Goal: Navigation & Orientation: Find specific page/section

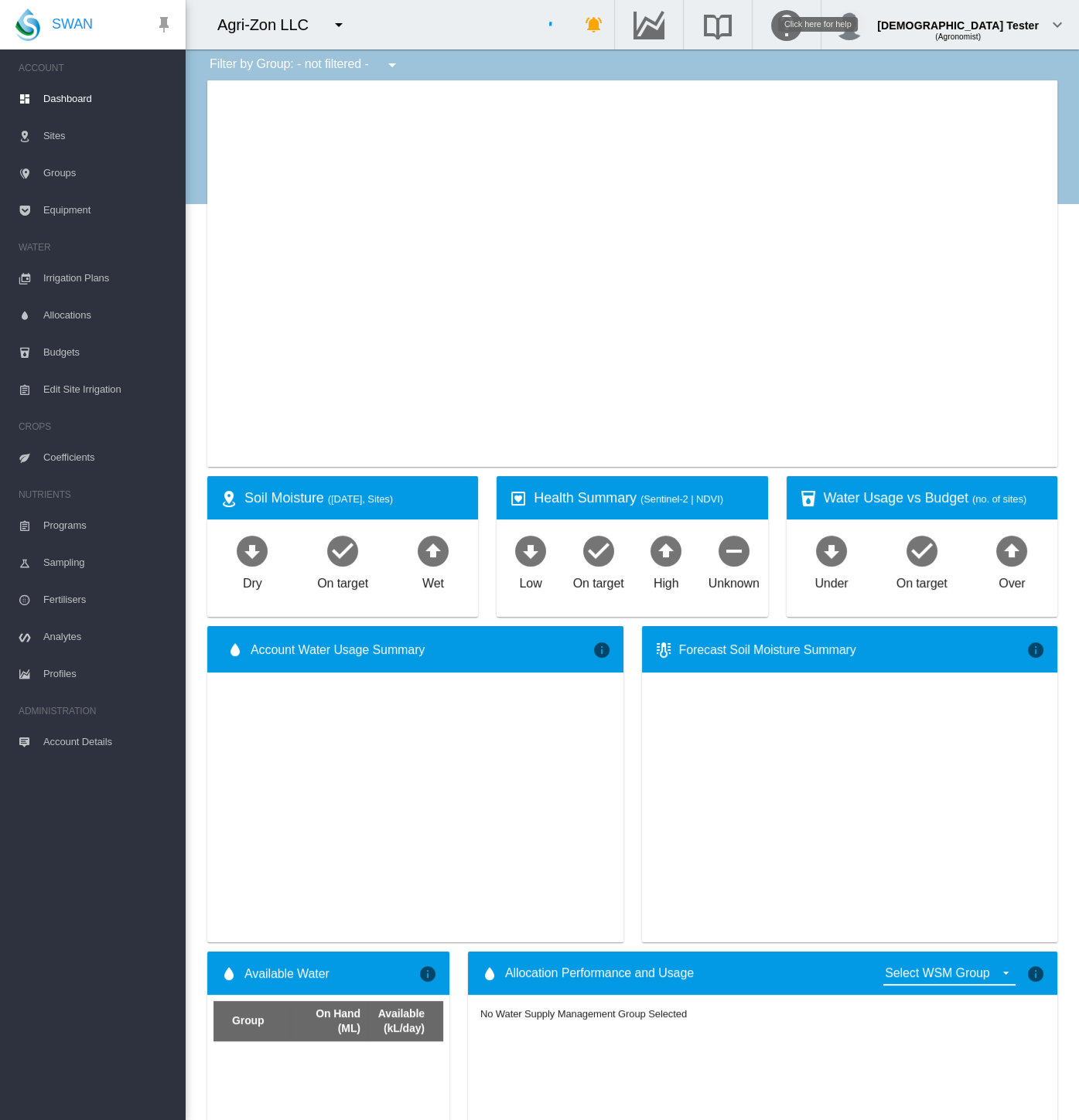
type input "**********"
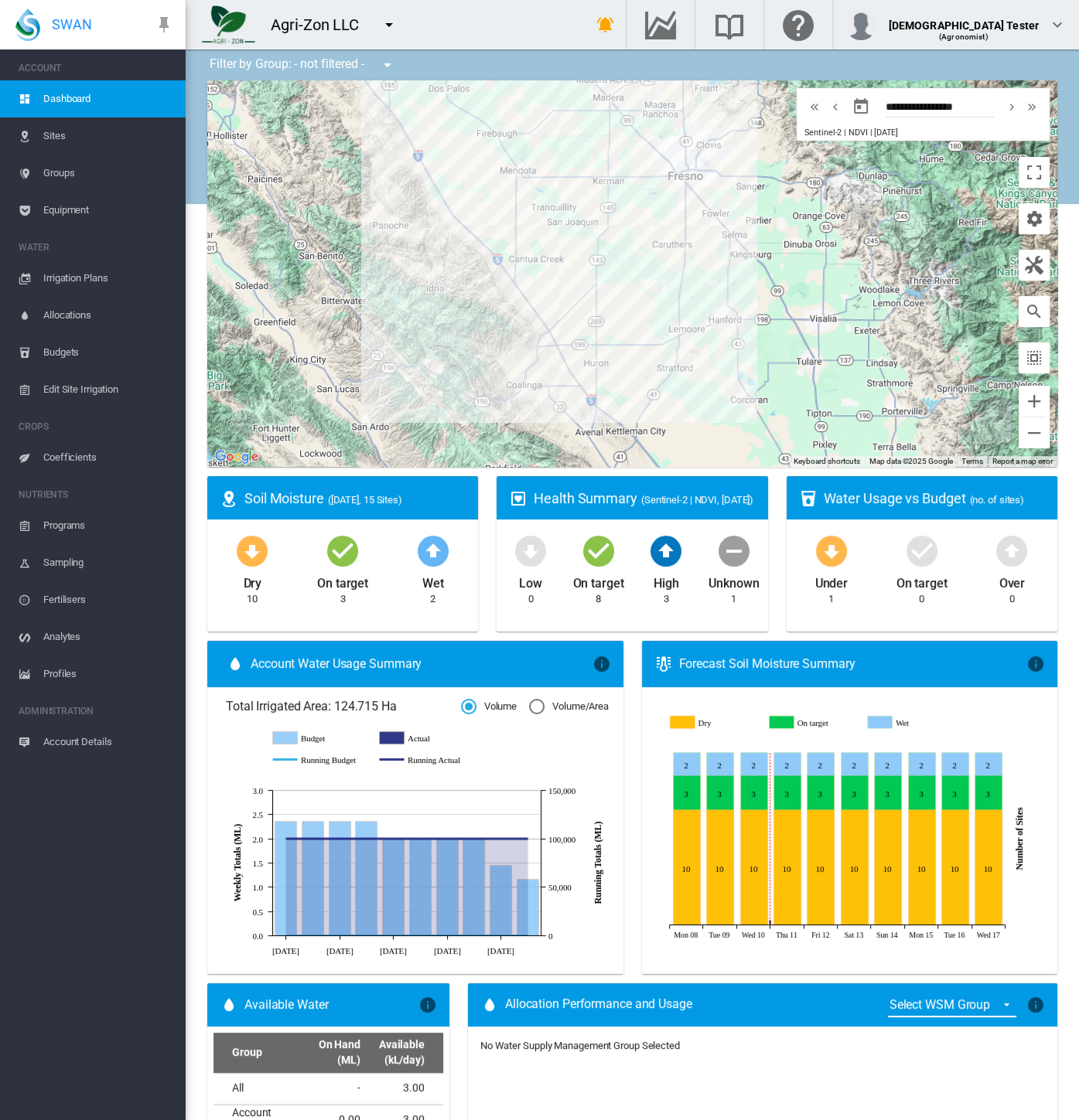
click at [399, 21] on button "button" at bounding box center [389, 25] width 31 height 31
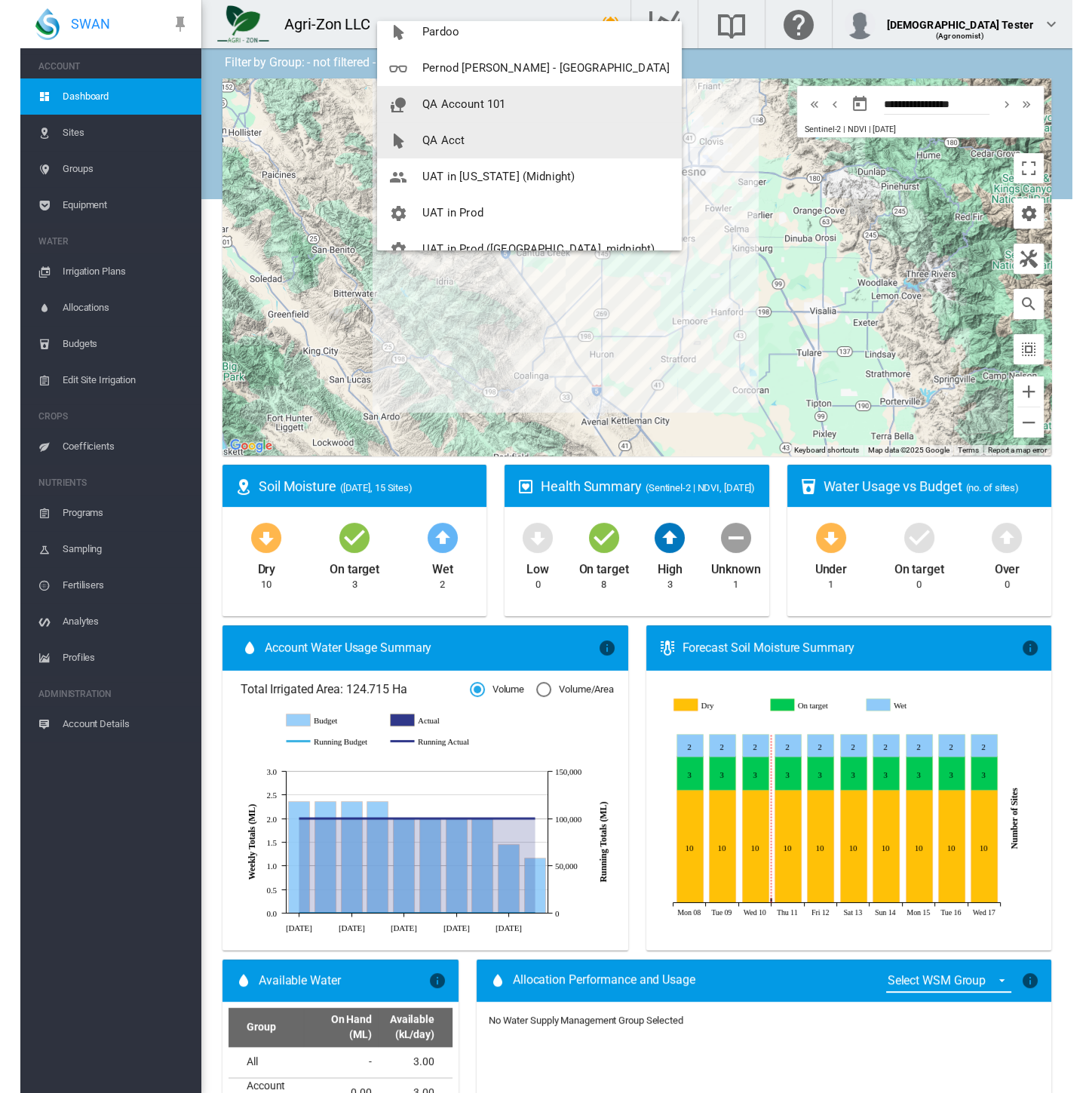
scroll to position [144, 0]
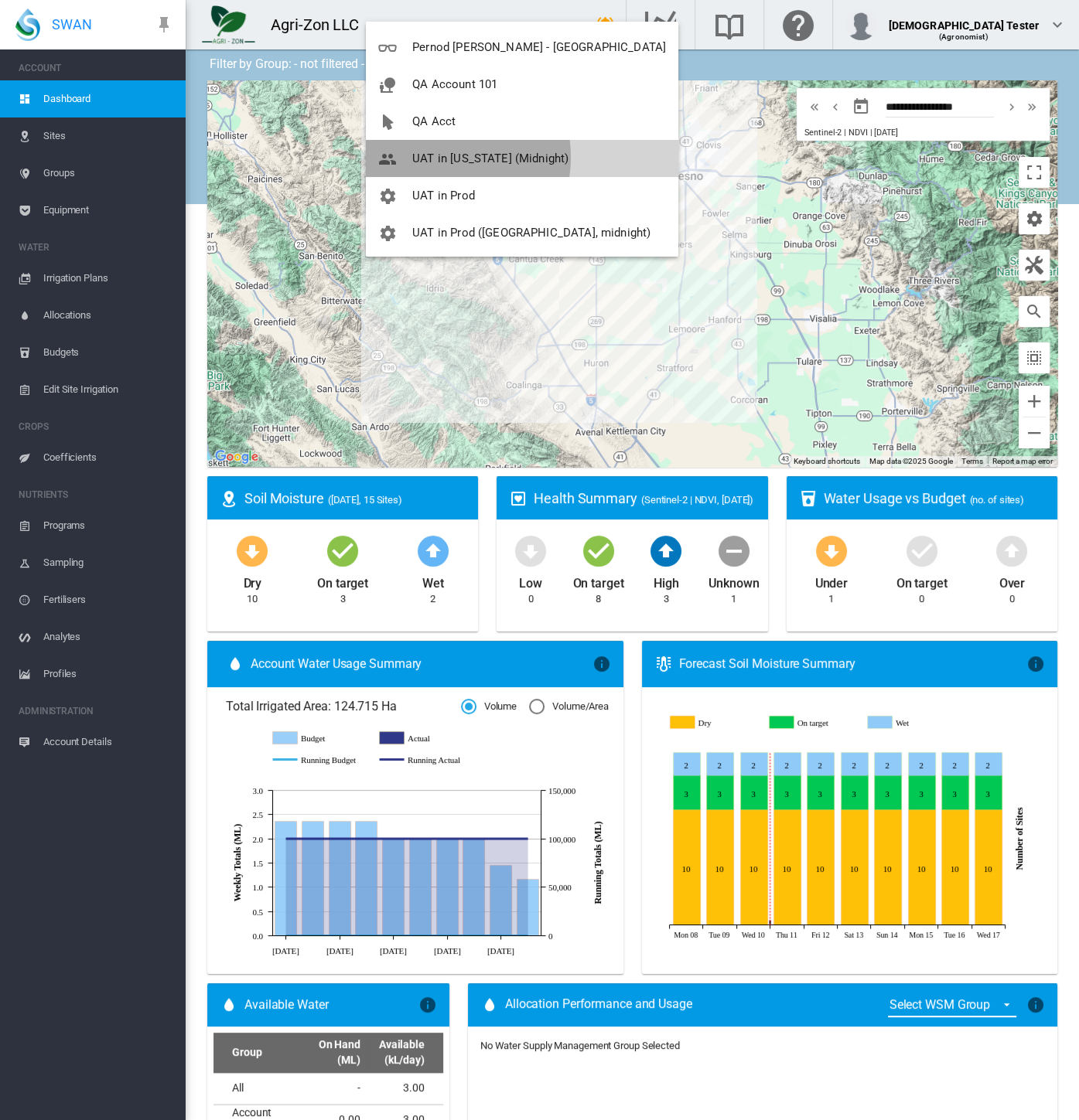
click at [434, 156] on span "UAT in [US_STATE] (Midnight)" at bounding box center [490, 158] width 156 height 14
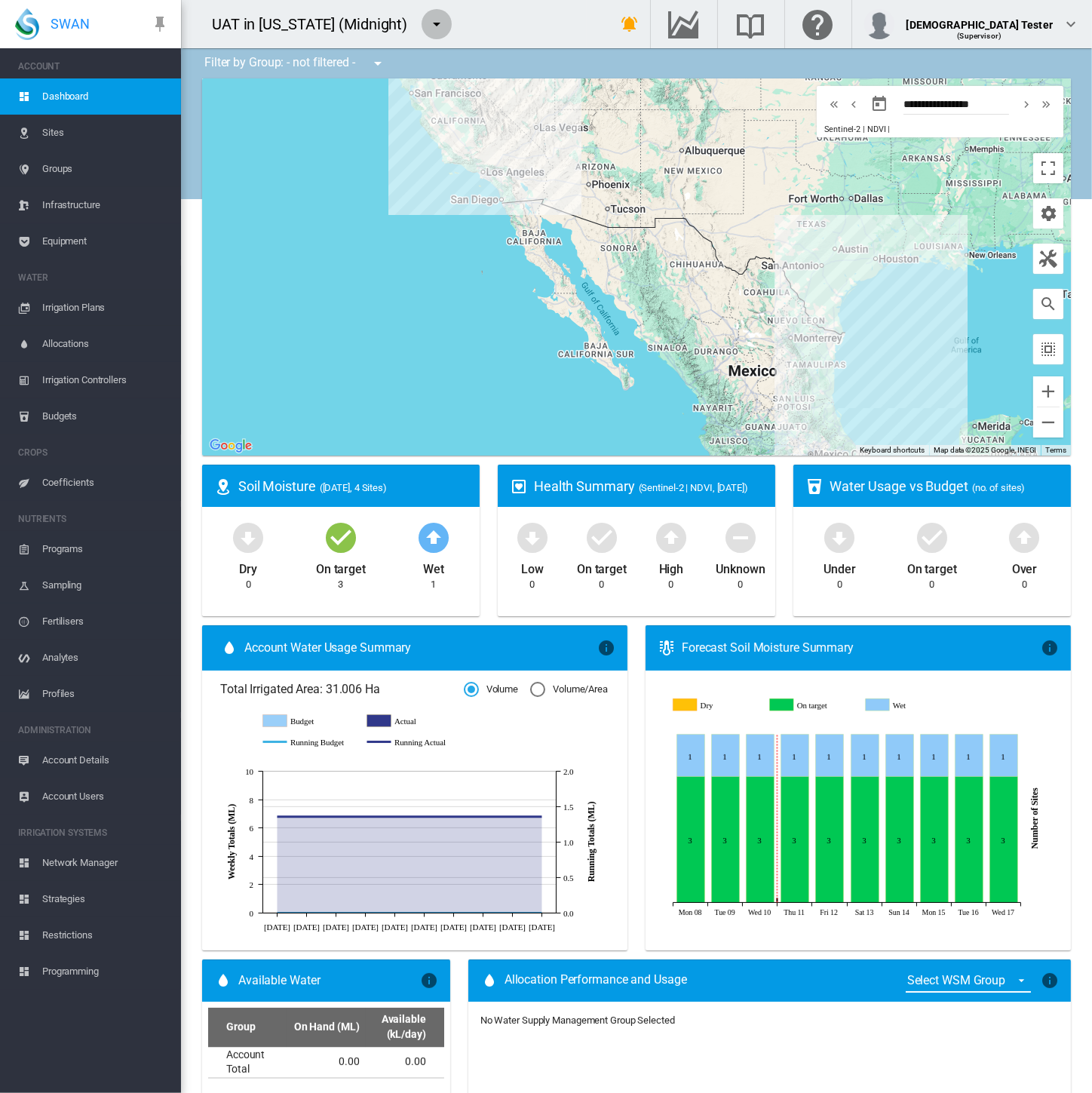
click at [431, 23] on md-icon "icon-menu-down" at bounding box center [436, 24] width 18 height 18
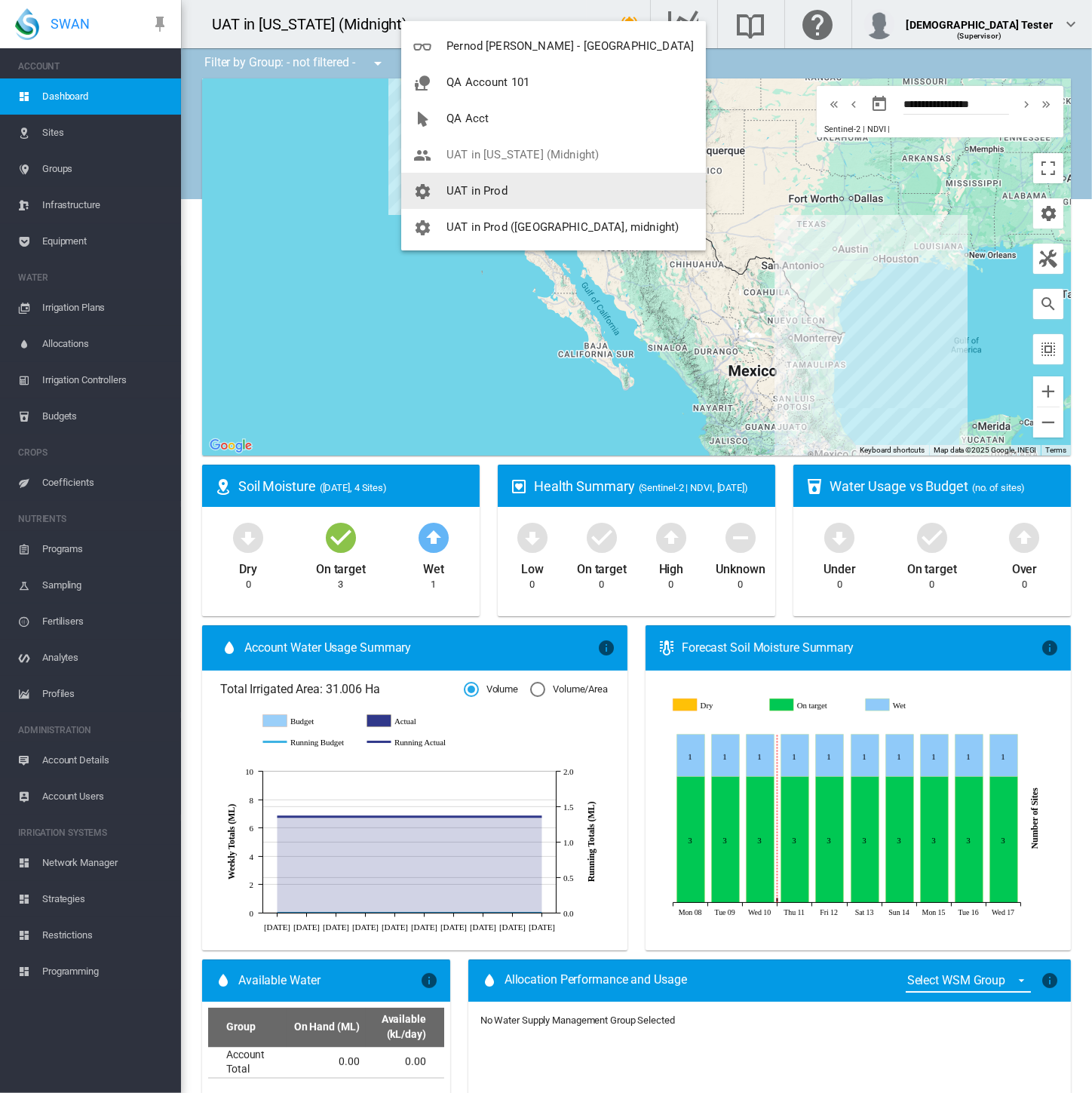
click at [476, 191] on span "UAT in Prod" at bounding box center [476, 191] width 61 height 13
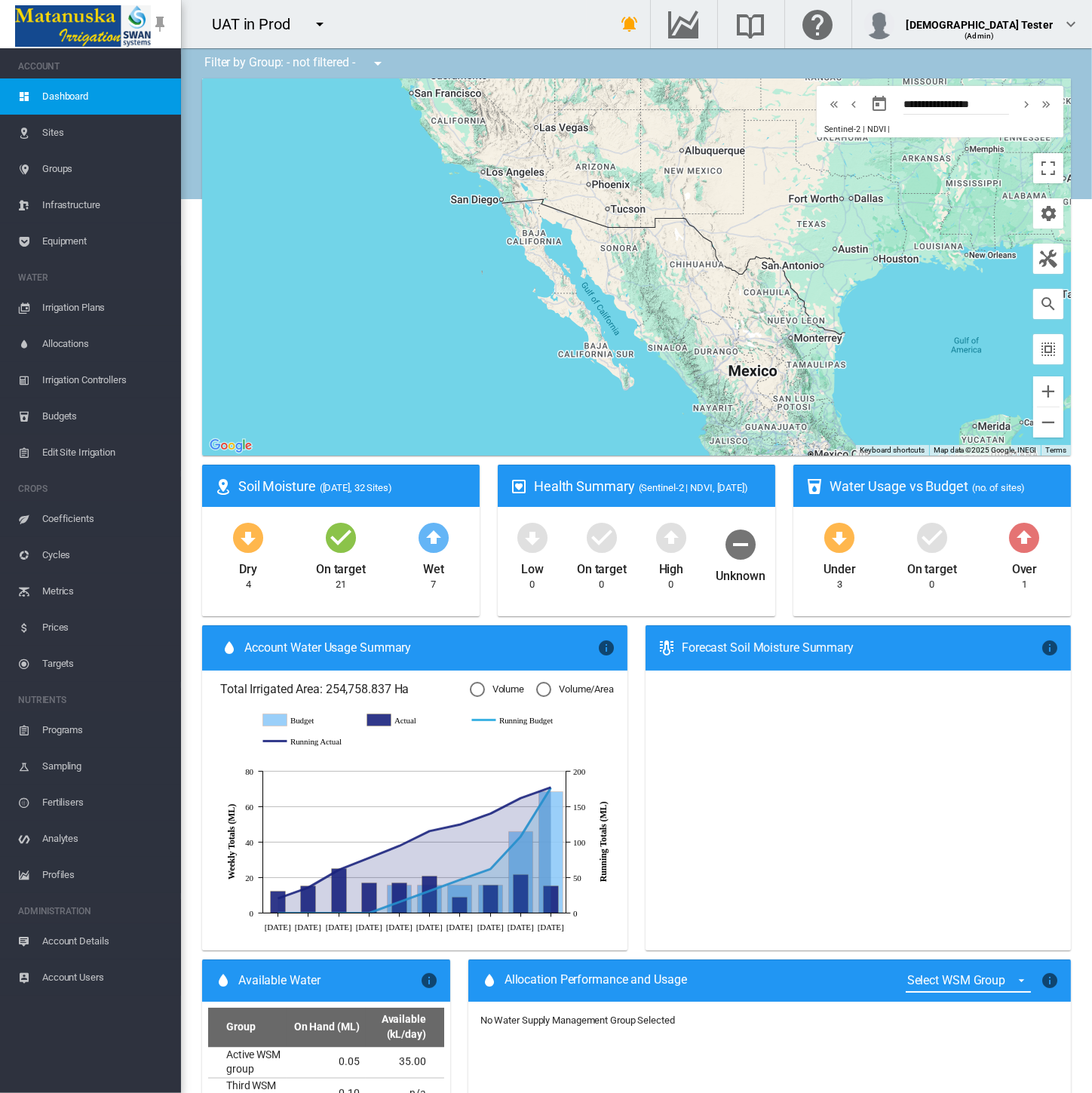
type input "**********"
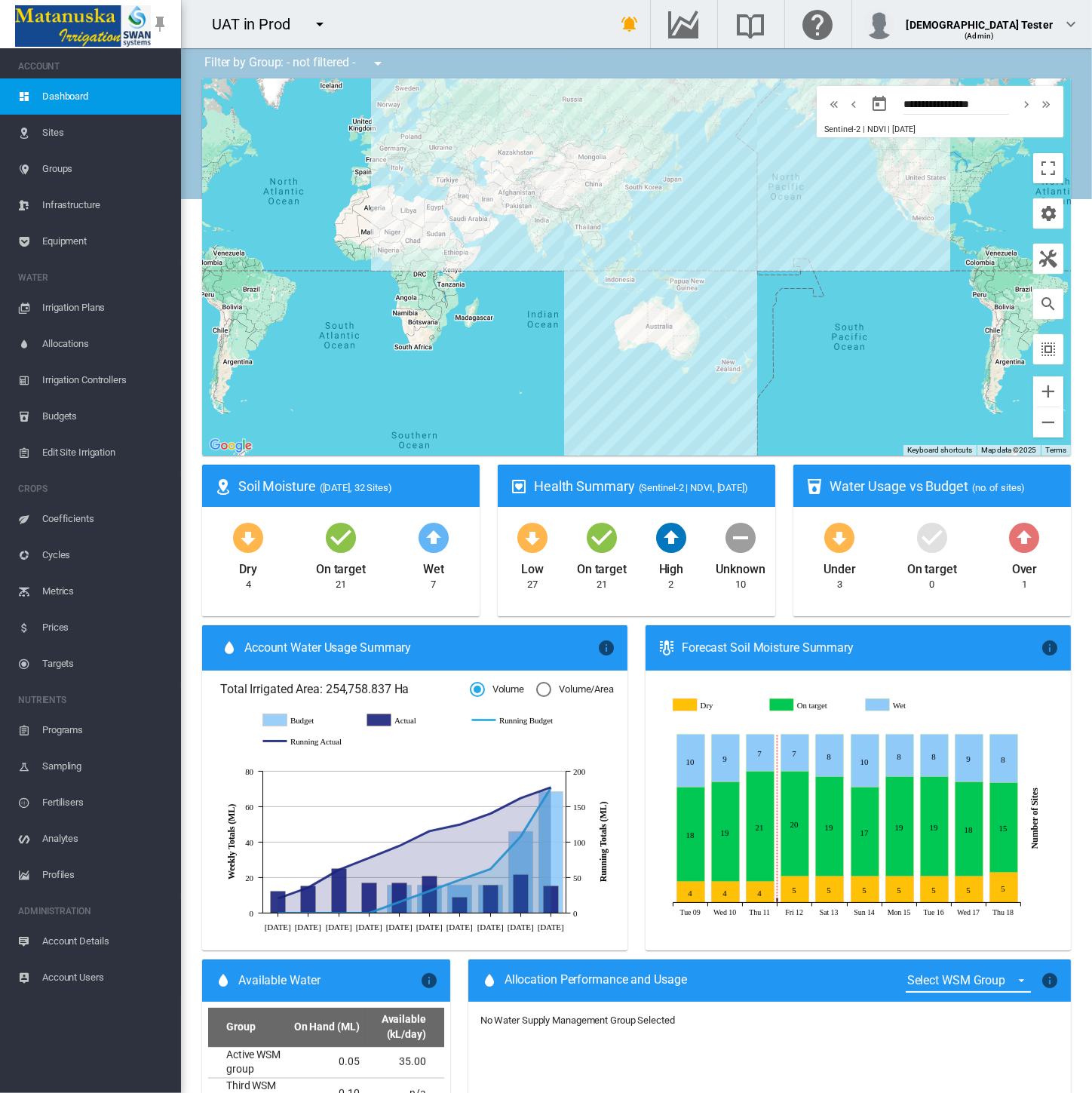
click at [92, 943] on span "Account Details" at bounding box center [105, 941] width 126 height 36
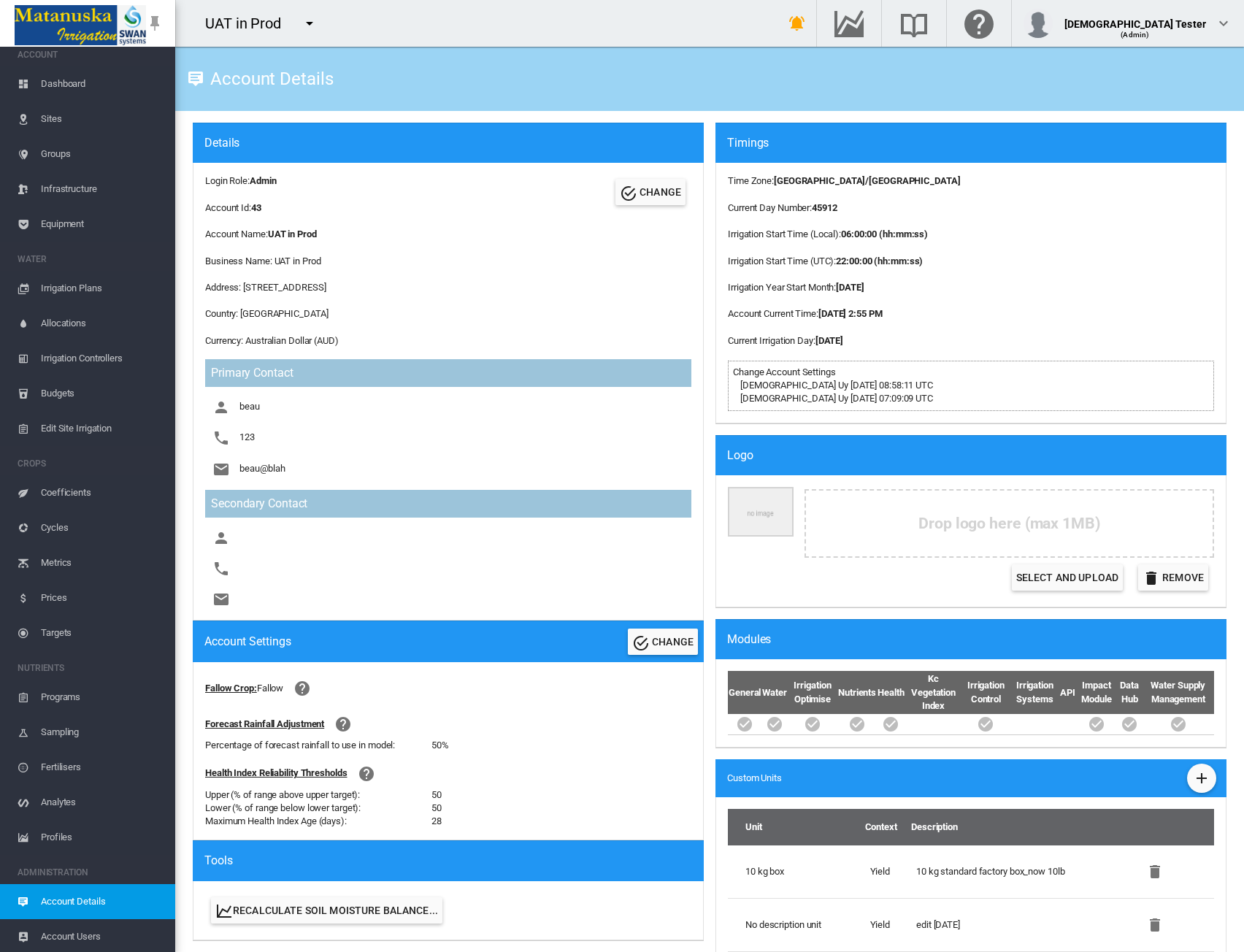
scroll to position [11, 0]
click at [314, 21] on md-icon "icon-menu-down" at bounding box center [309, 23] width 17 height 17
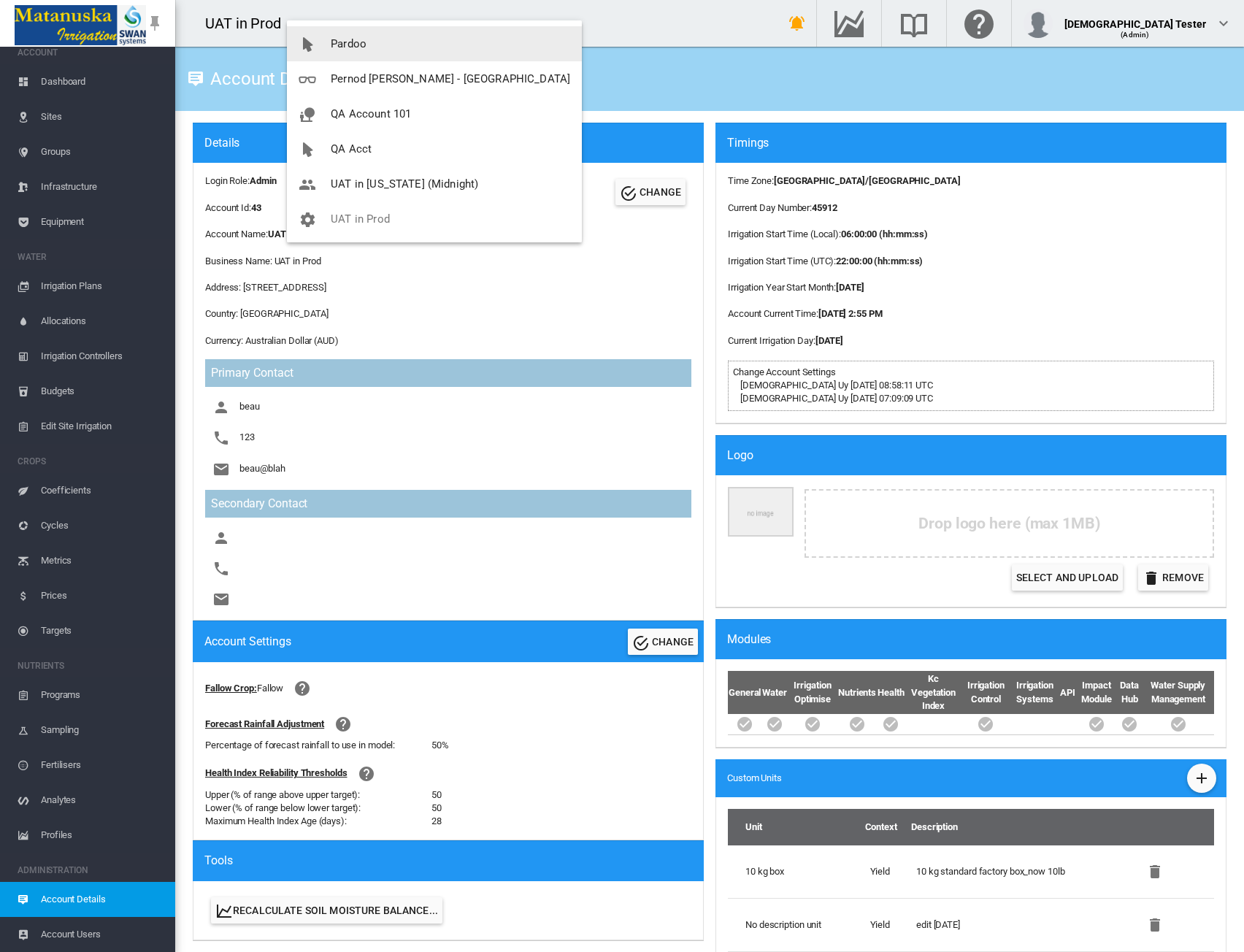
scroll to position [140, 0]
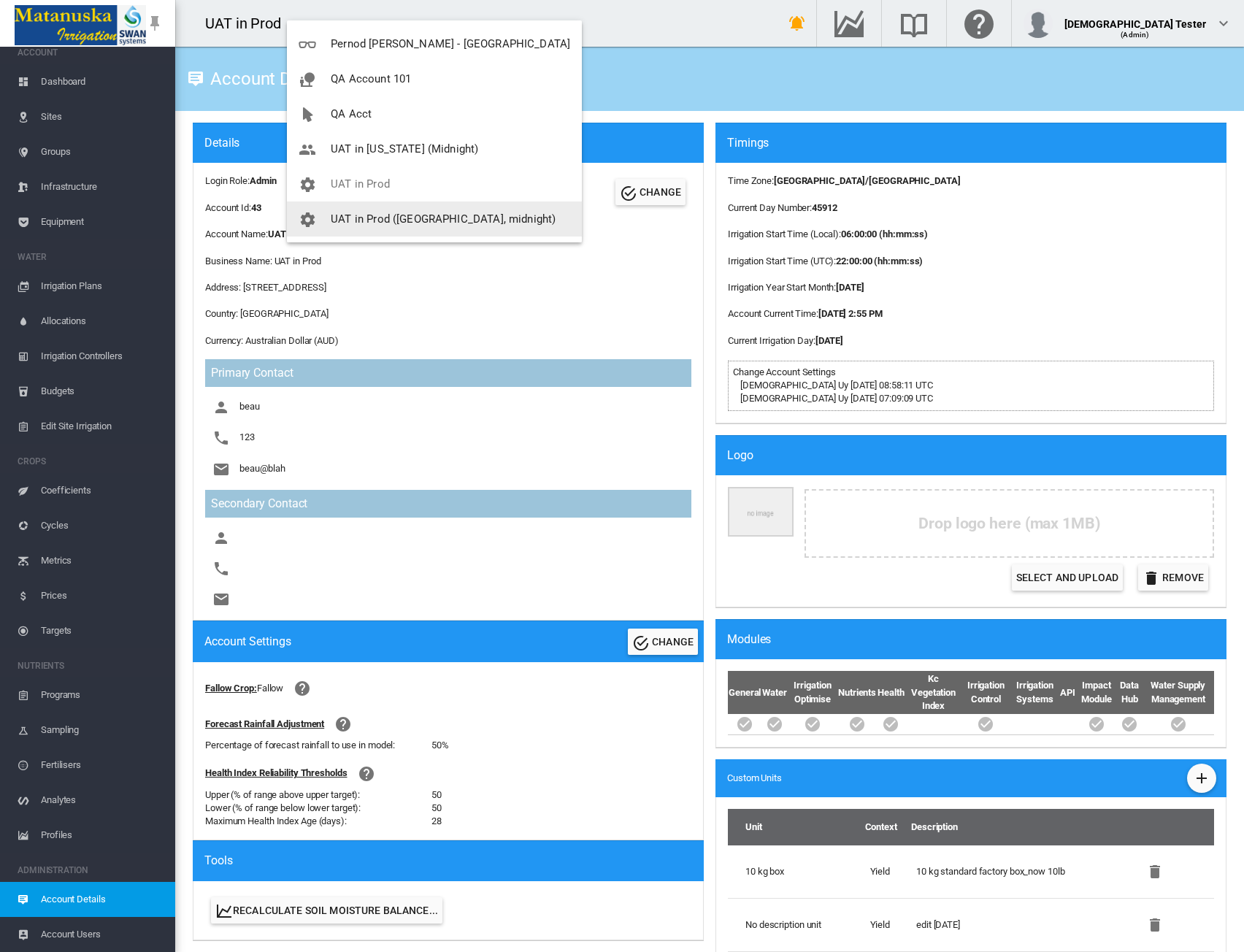
click at [406, 214] on span "UAT in Prod ([GEOGRAPHIC_DATA], midnight)" at bounding box center [442, 219] width 224 height 13
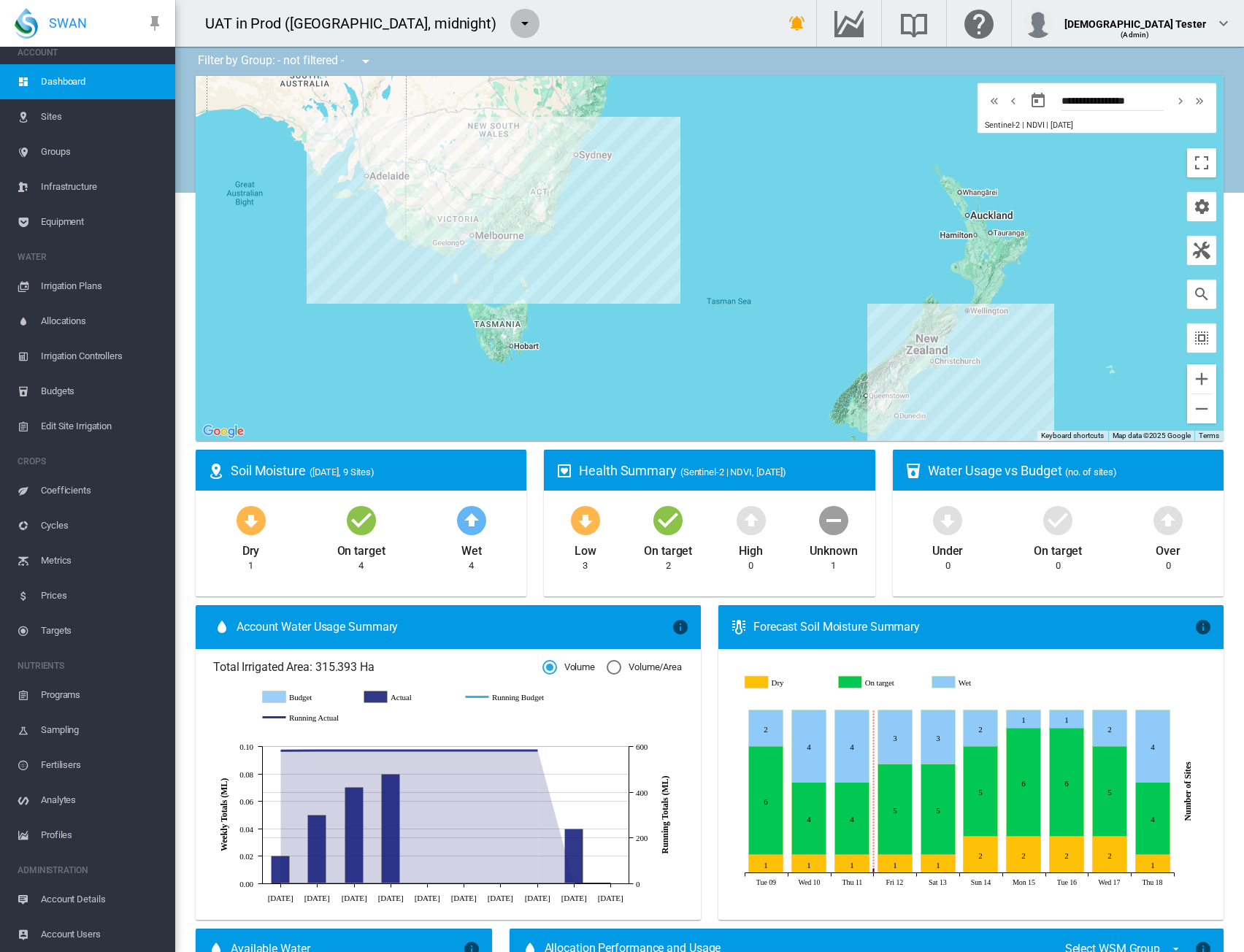
click at [516, 21] on md-icon "icon-menu-down" at bounding box center [524, 23] width 17 height 17
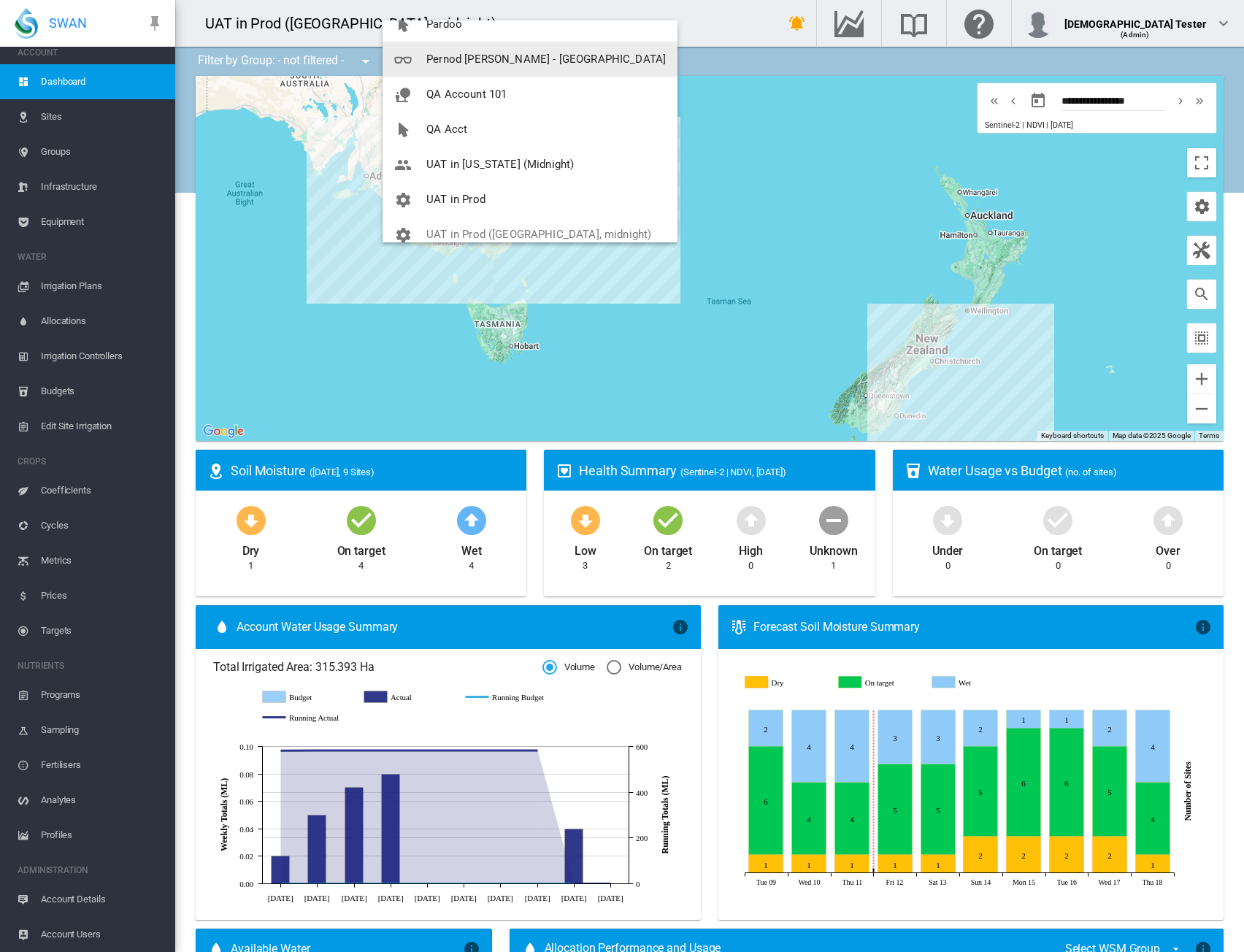
scroll to position [140, 0]
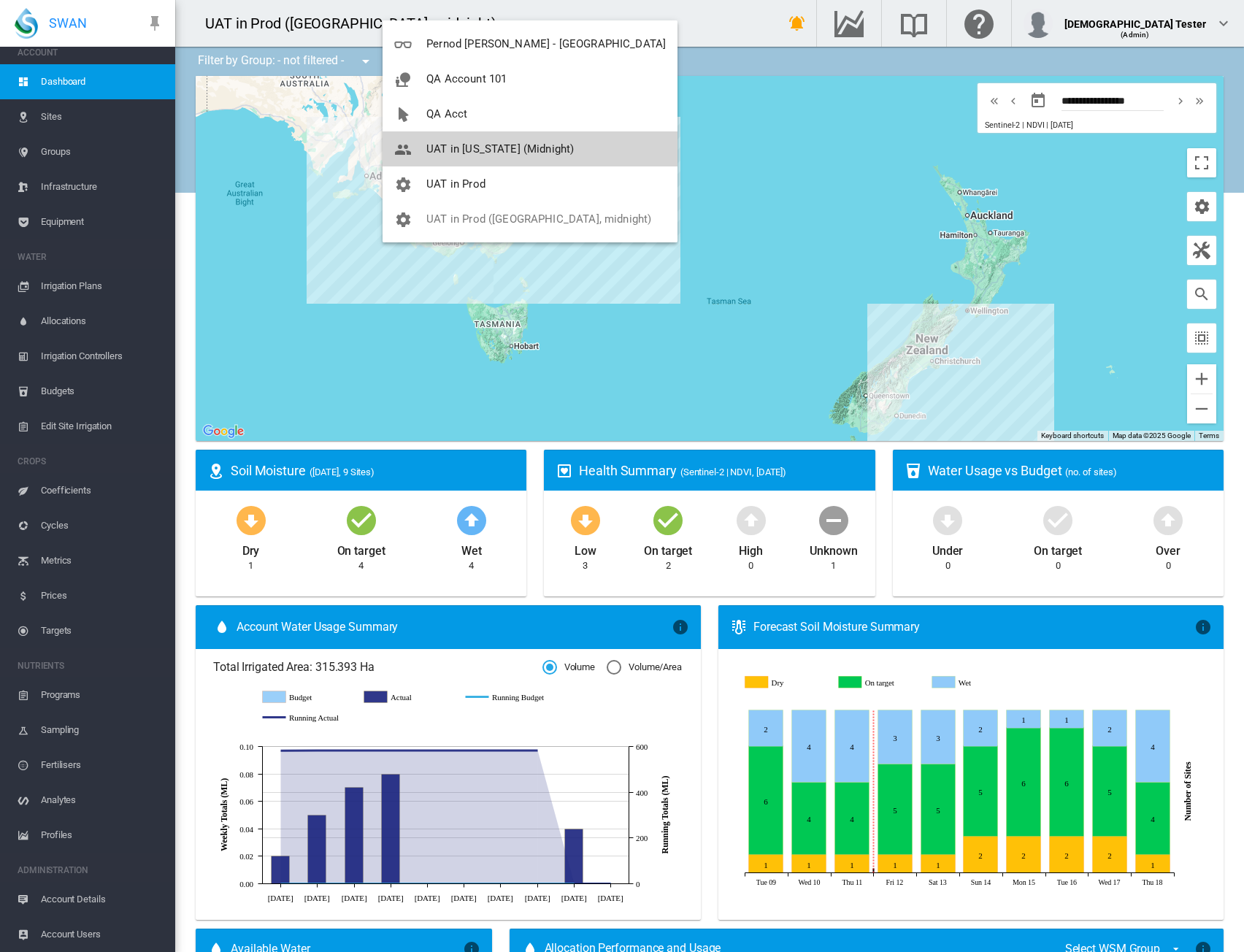
click at [431, 140] on button "UAT in [US_STATE] (Midnight)" at bounding box center [530, 149] width 295 height 35
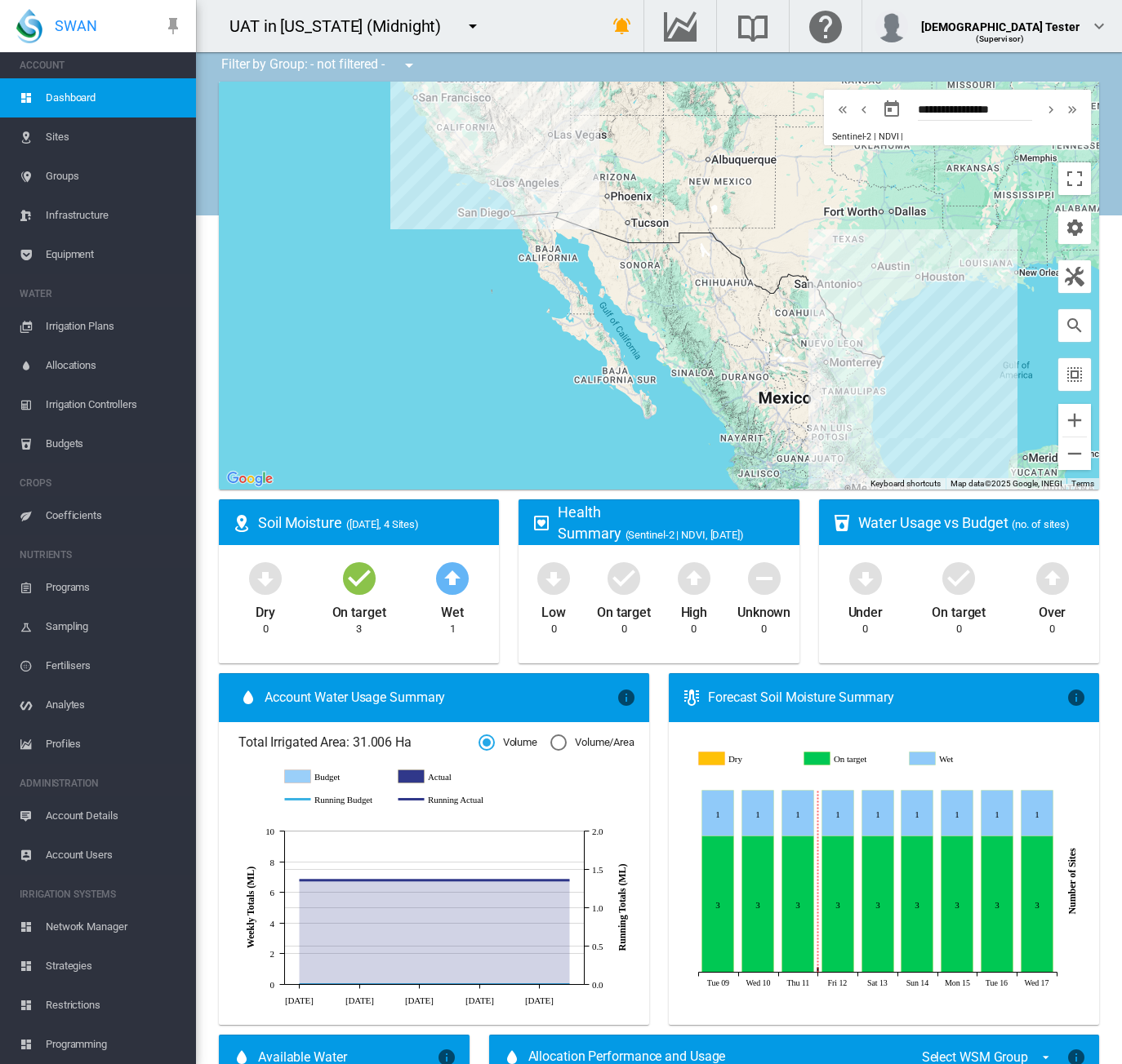
scroll to position [0, 0]
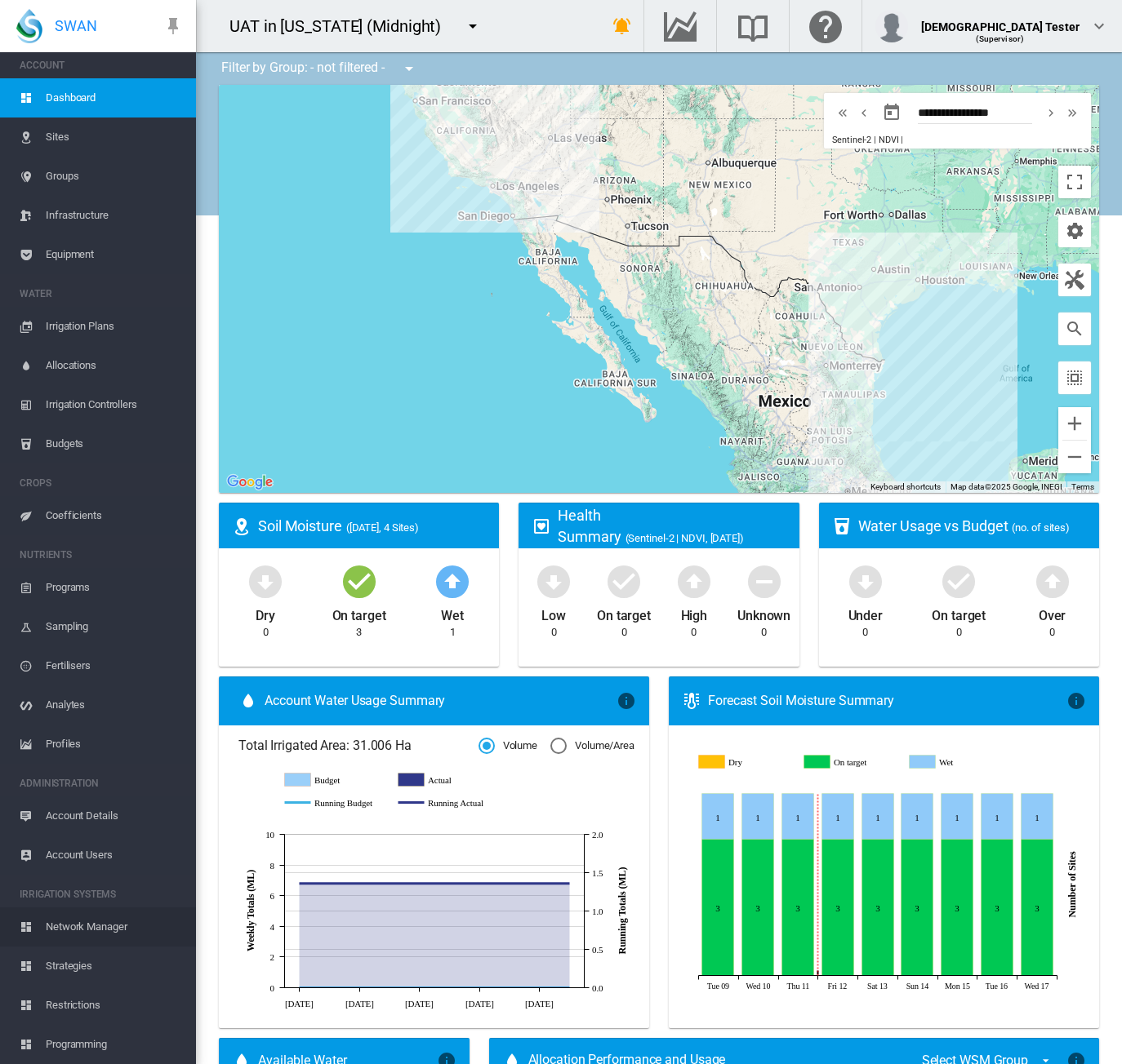
click at [97, 928] on span "Network Manager" at bounding box center [114, 926] width 137 height 39
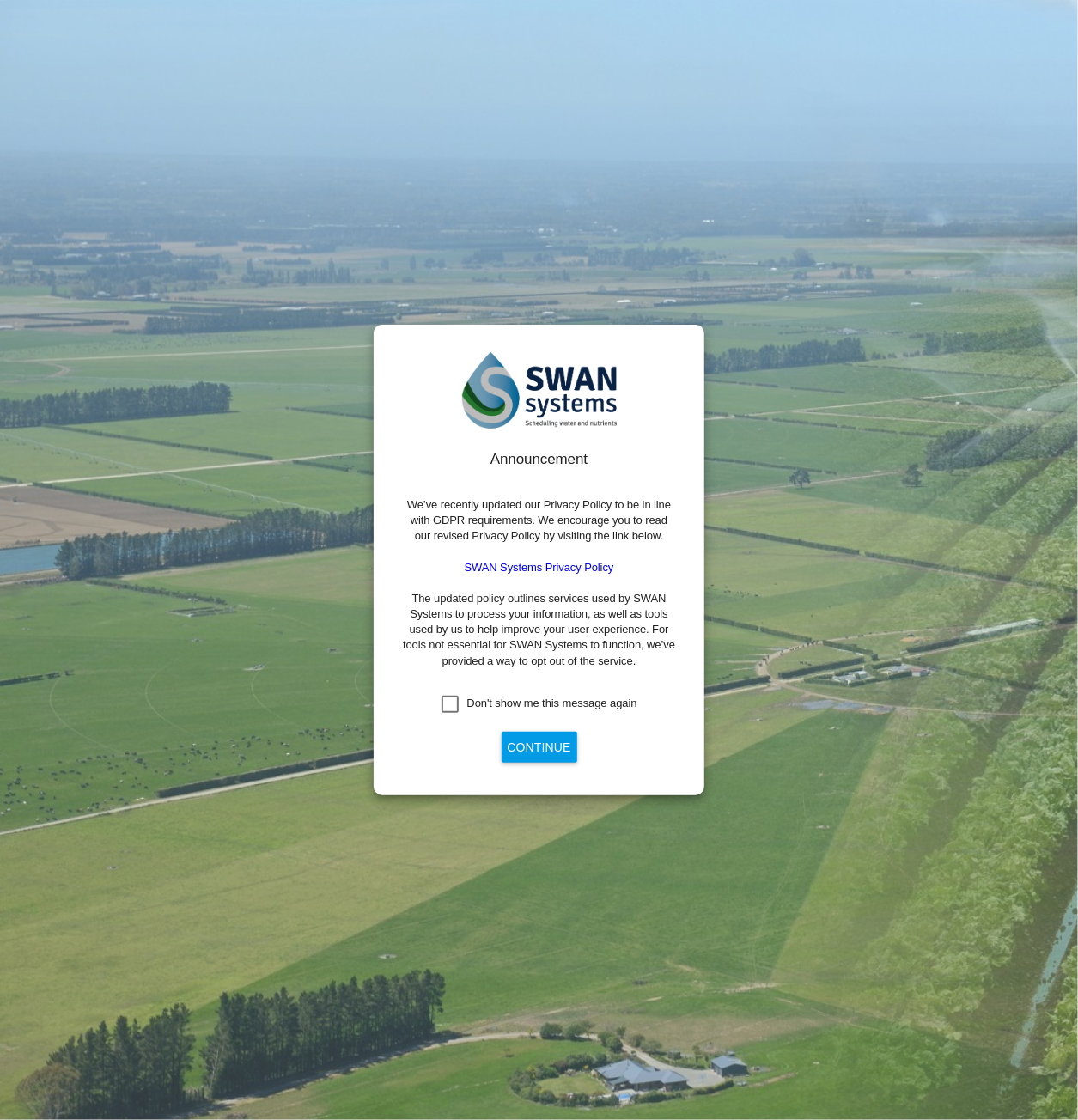
click at [452, 708] on div "Don't show me this message again" at bounding box center [451, 704] width 17 height 17
click at [523, 741] on button "Continue" at bounding box center [539, 747] width 76 height 31
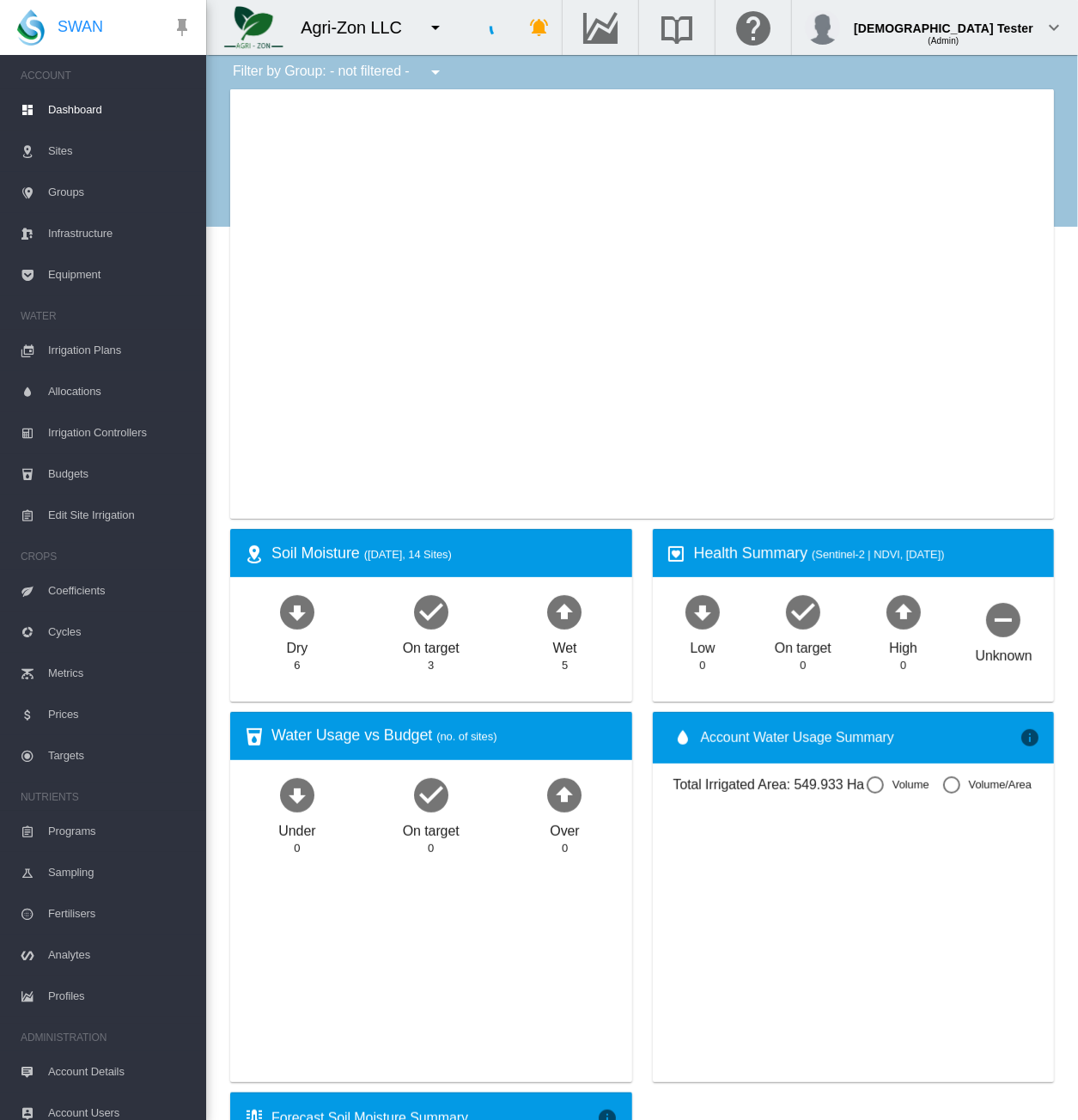
type input "**********"
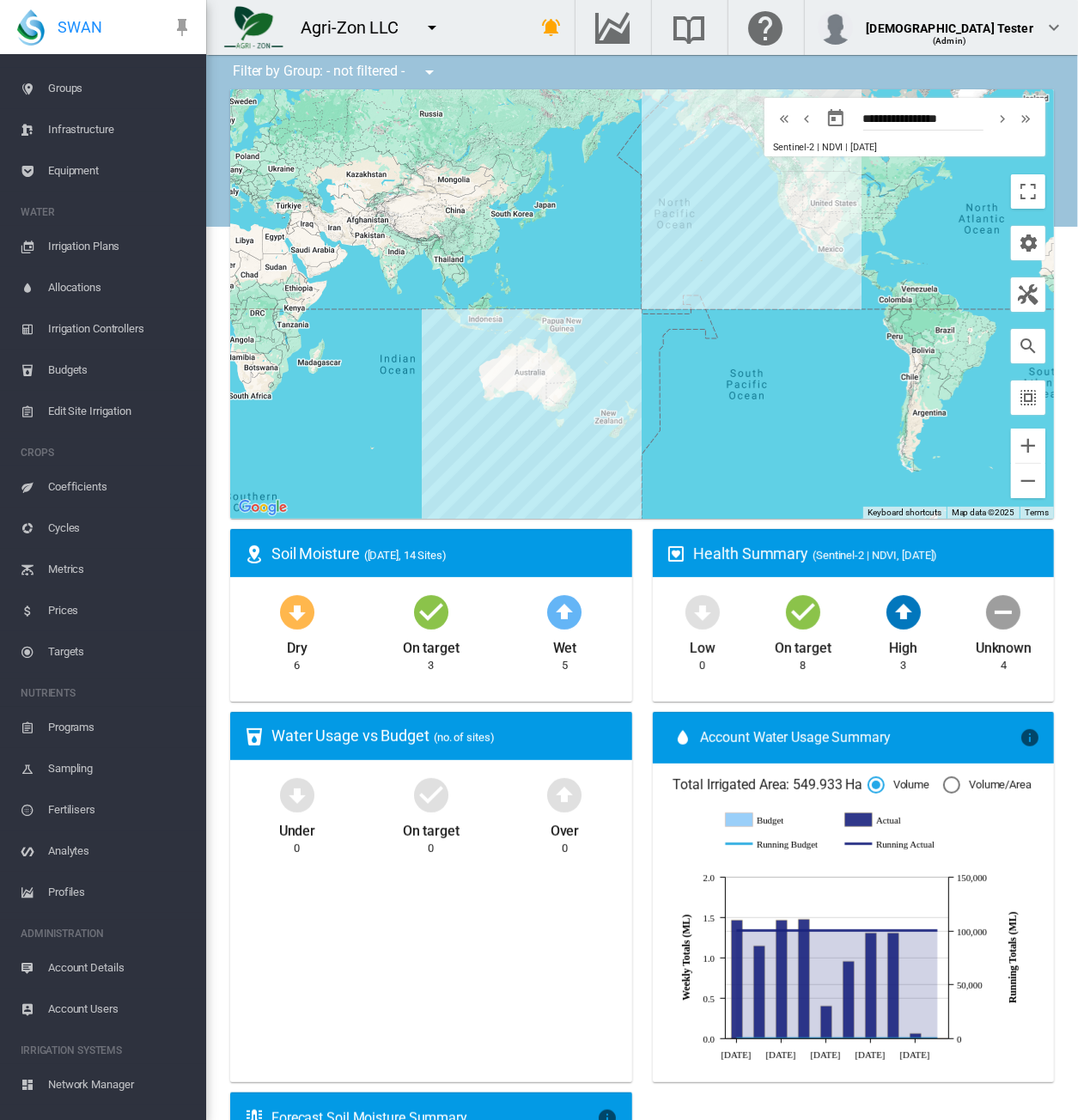
scroll to position [213, 0]
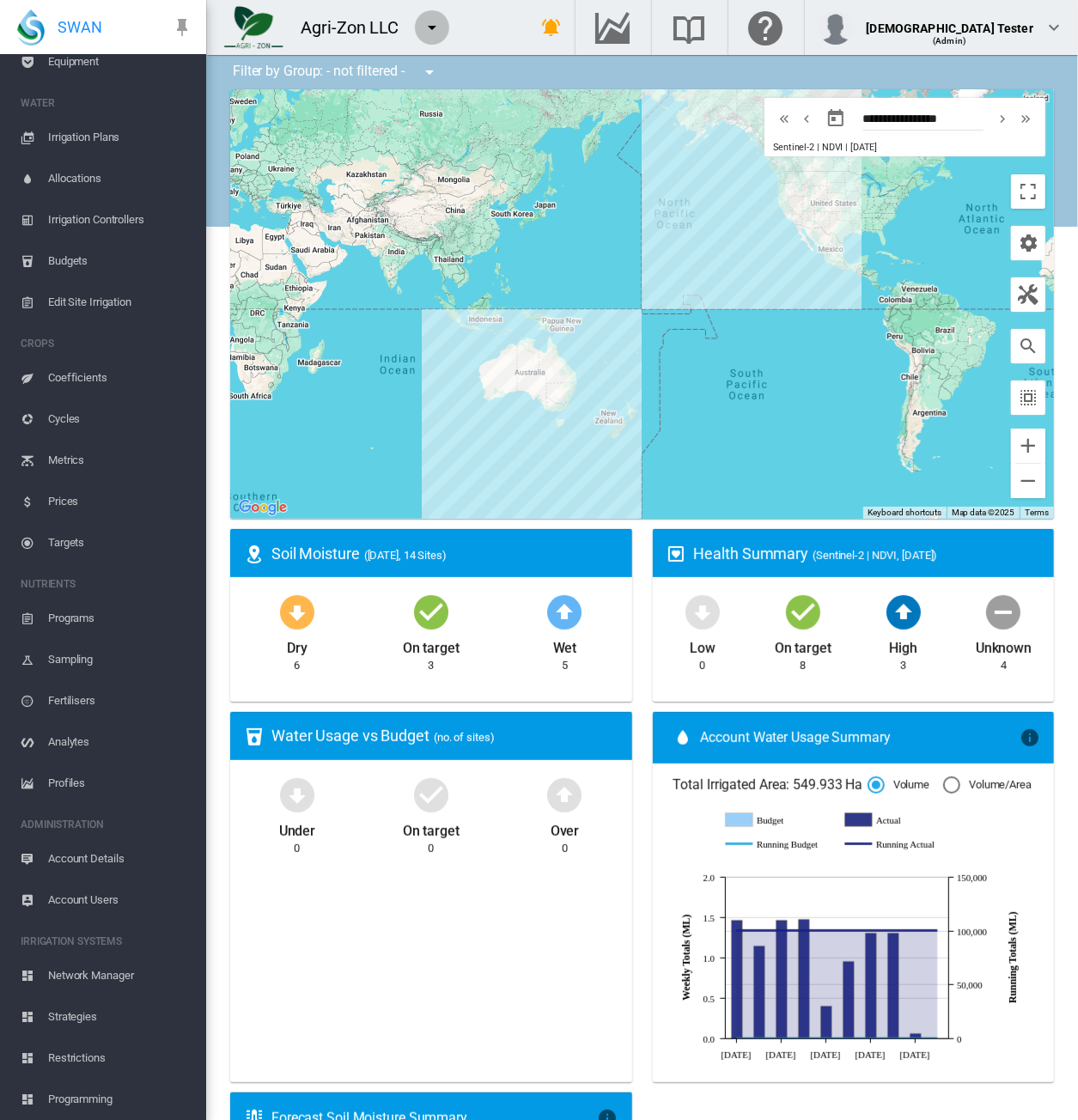
click at [429, 29] on md-icon "icon-menu-down" at bounding box center [431, 27] width 20 height 20
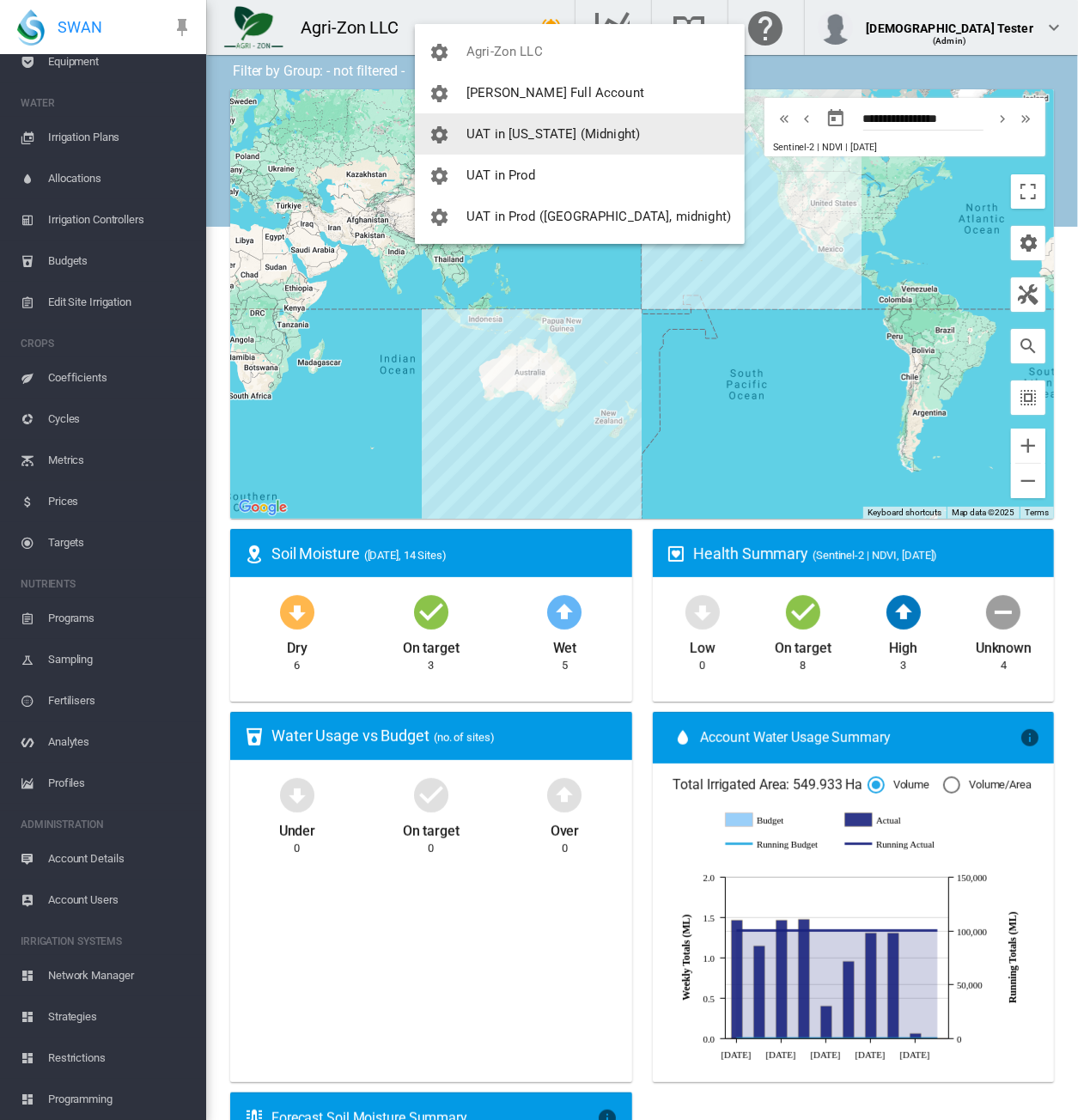
click at [504, 125] on button "UAT in [US_STATE] (Midnight)" at bounding box center [579, 134] width 330 height 41
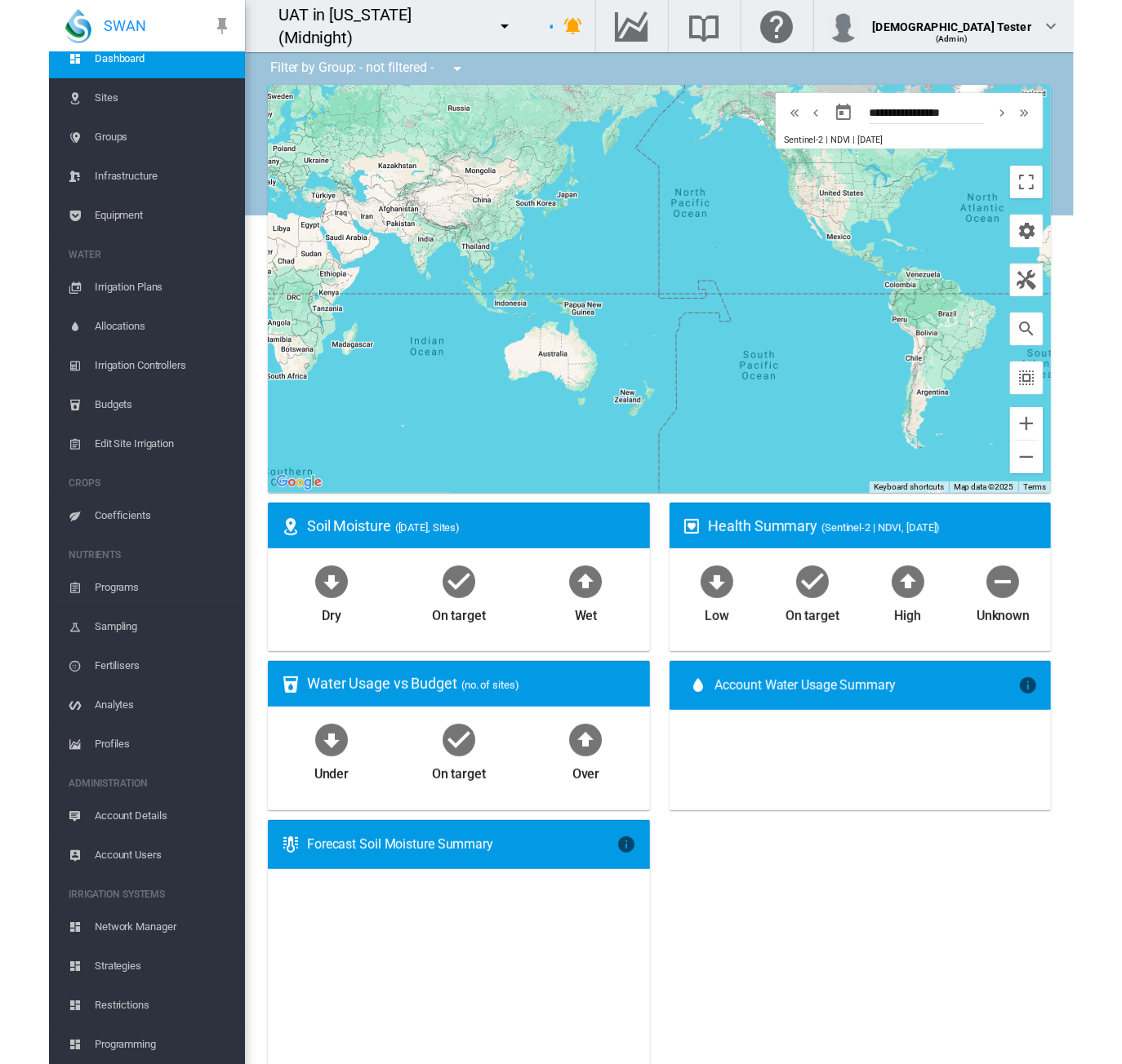
scroll to position [46, 0]
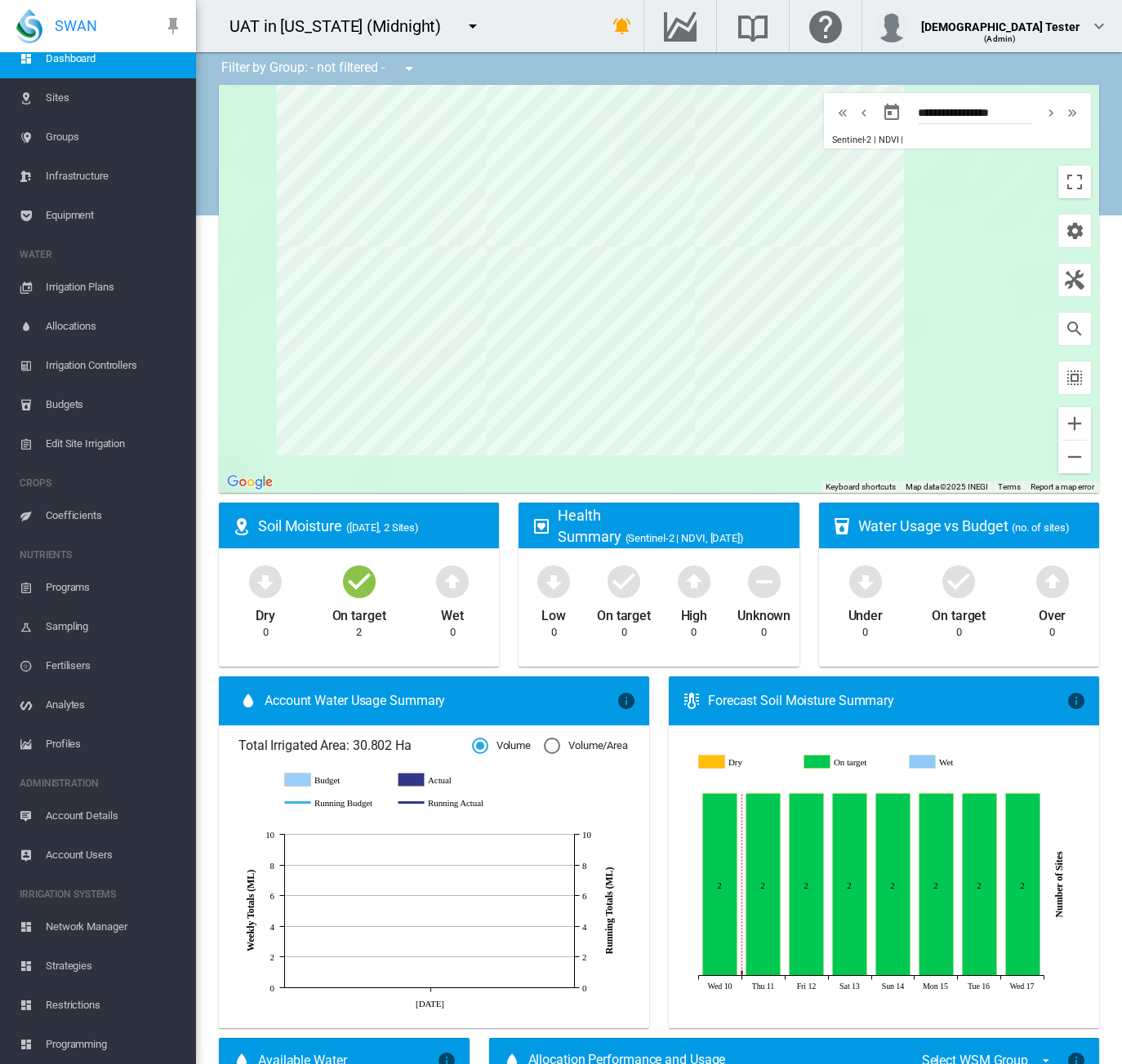
click at [89, 923] on span "Network Manager" at bounding box center [114, 926] width 137 height 39
